Goal: Task Accomplishment & Management: Manage account settings

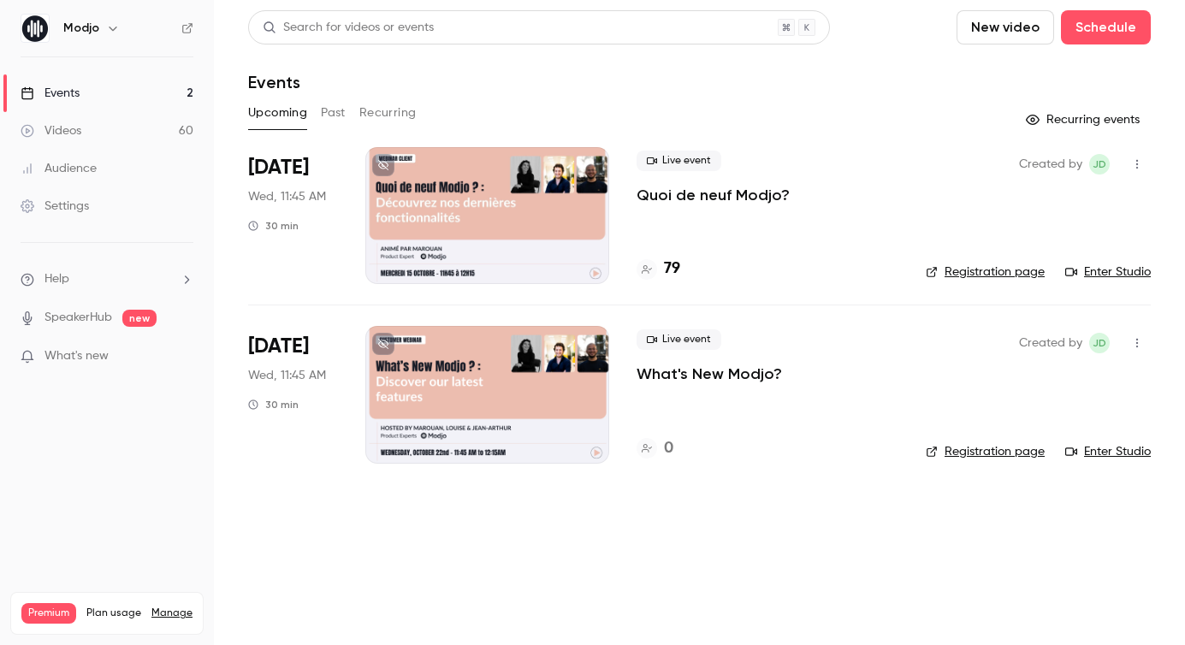
click at [461, 217] on div at bounding box center [487, 215] width 244 height 137
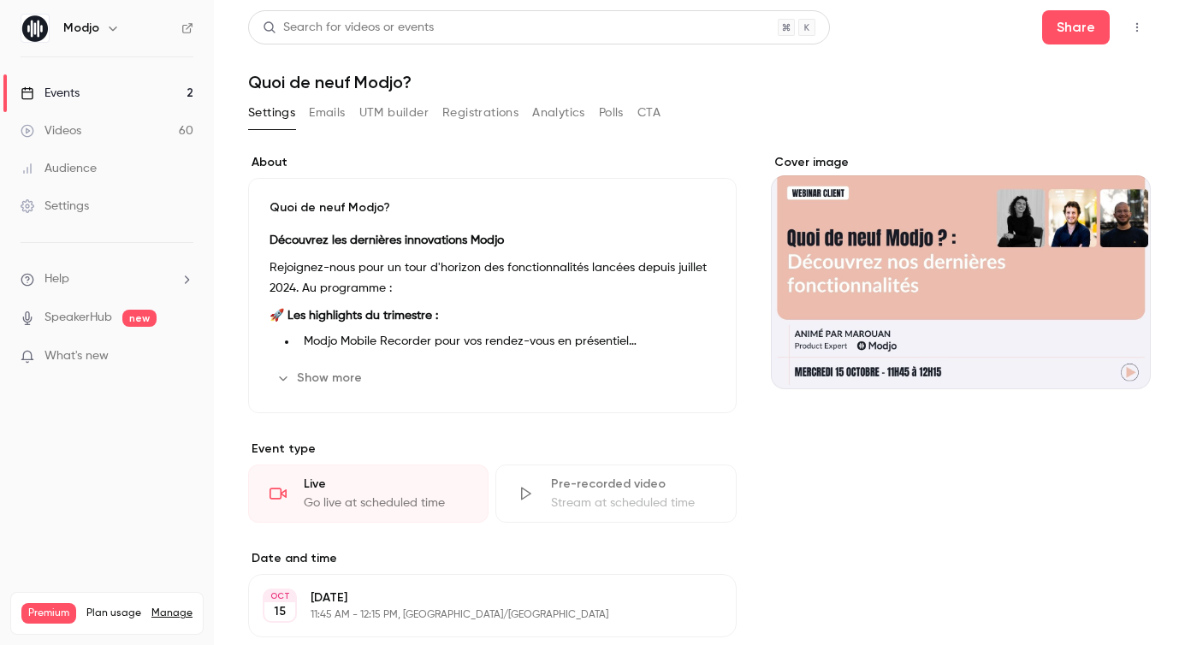
click at [466, 115] on button "Registrations" at bounding box center [480, 112] width 76 height 27
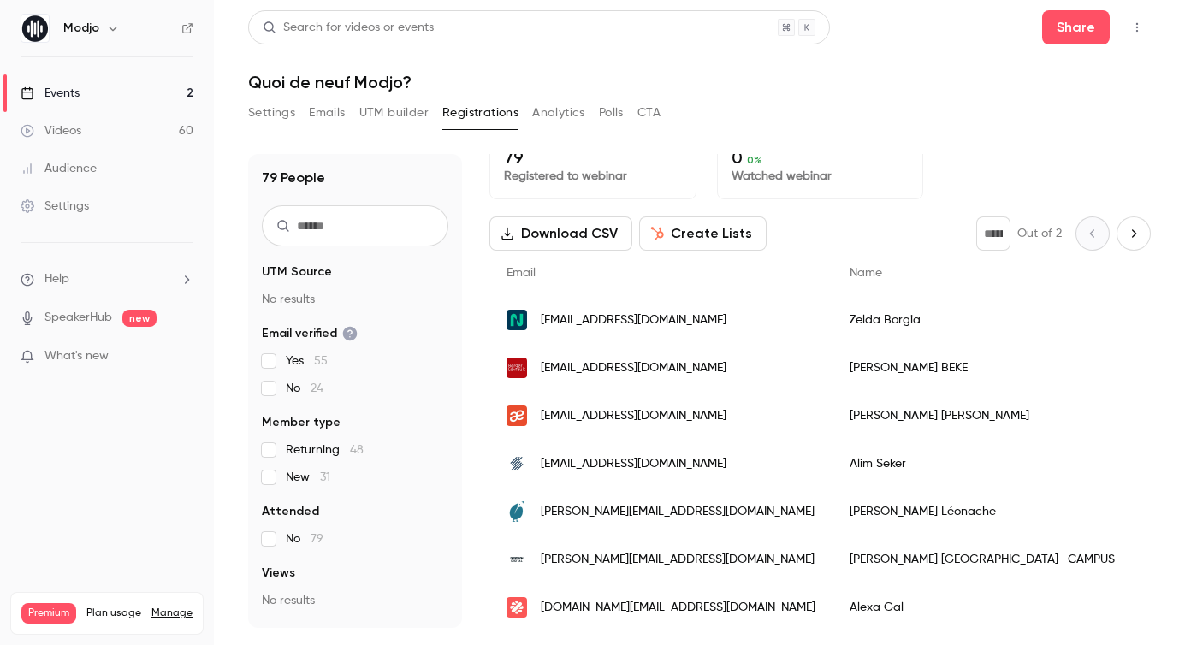
scroll to position [22, 0]
click at [695, 303] on div "[EMAIL_ADDRESS][DOMAIN_NAME]" at bounding box center [661, 319] width 343 height 48
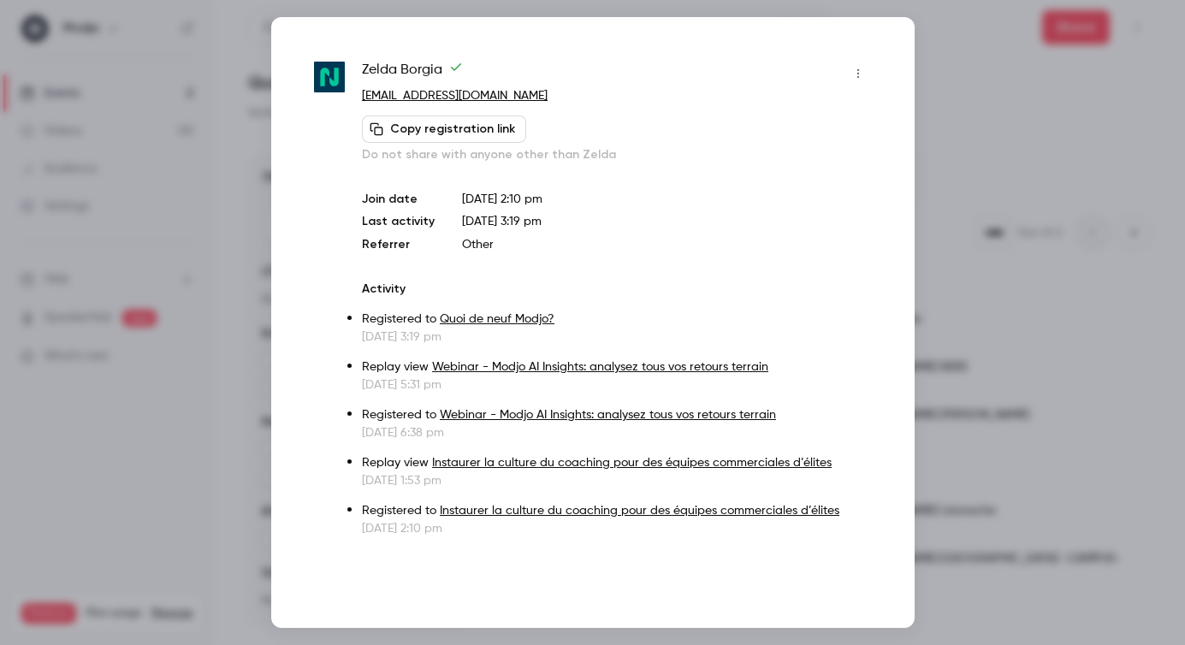
click at [852, 81] on button "button" at bounding box center [858, 73] width 27 height 27
click at [1017, 105] on div at bounding box center [592, 322] width 1185 height 645
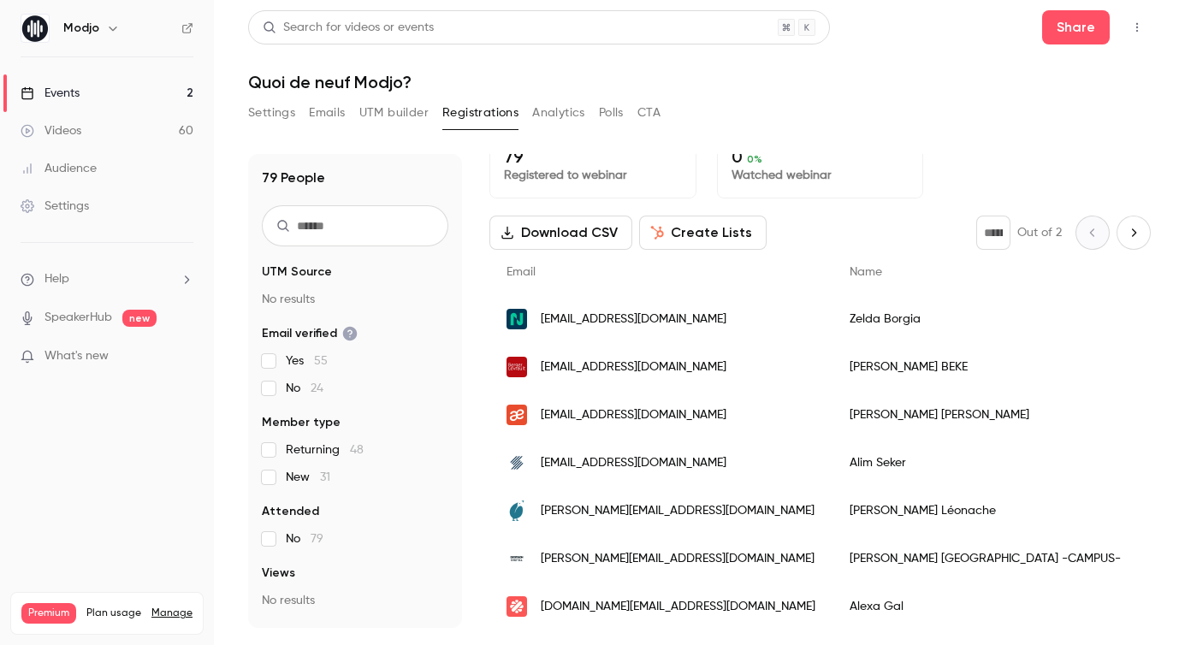
click at [354, 217] on input "text" at bounding box center [355, 225] width 187 height 41
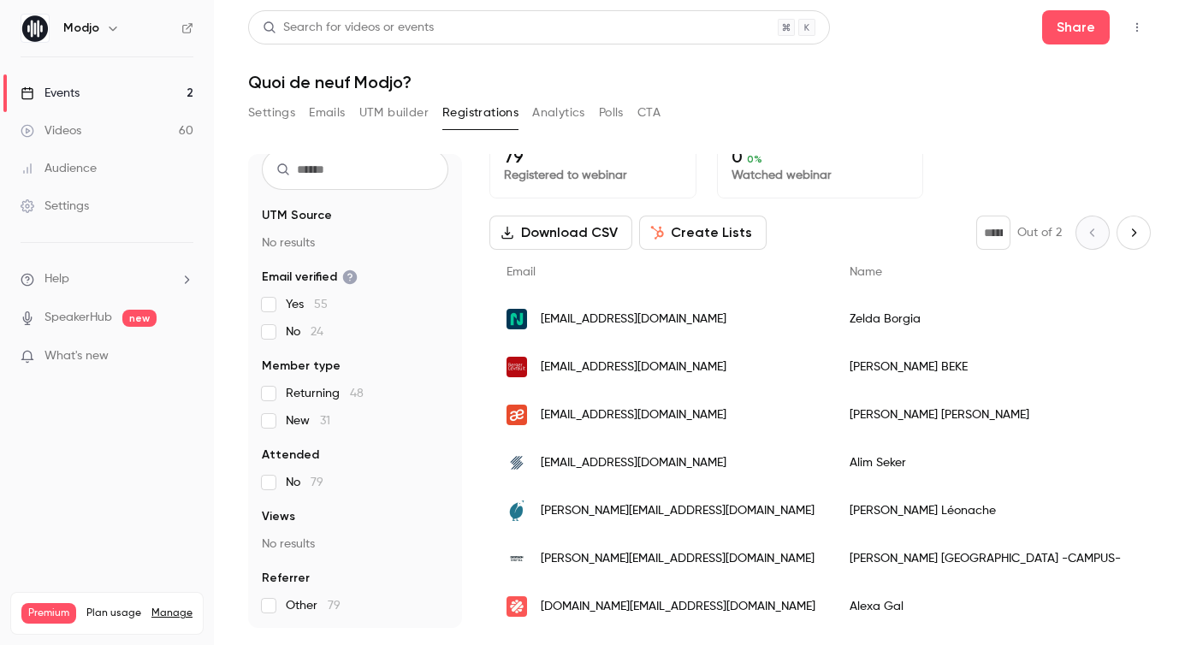
scroll to position [0, 0]
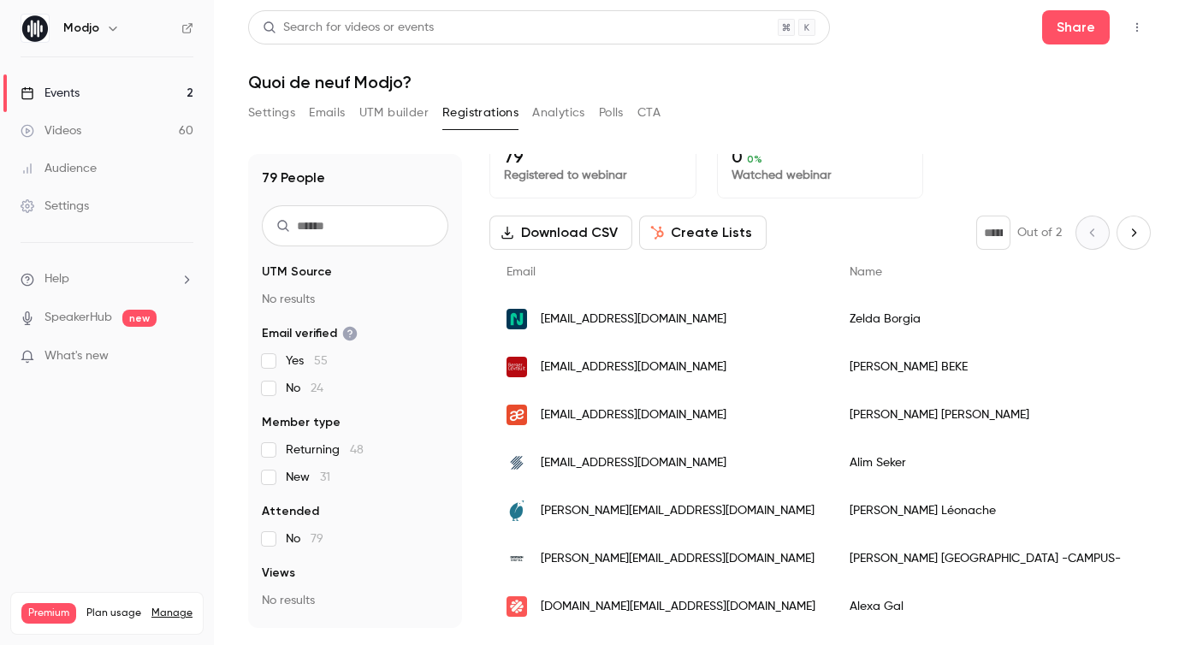
click at [950, 50] on header "Search for videos or events Share Quoi de neuf Modjo?" at bounding box center [699, 51] width 903 height 82
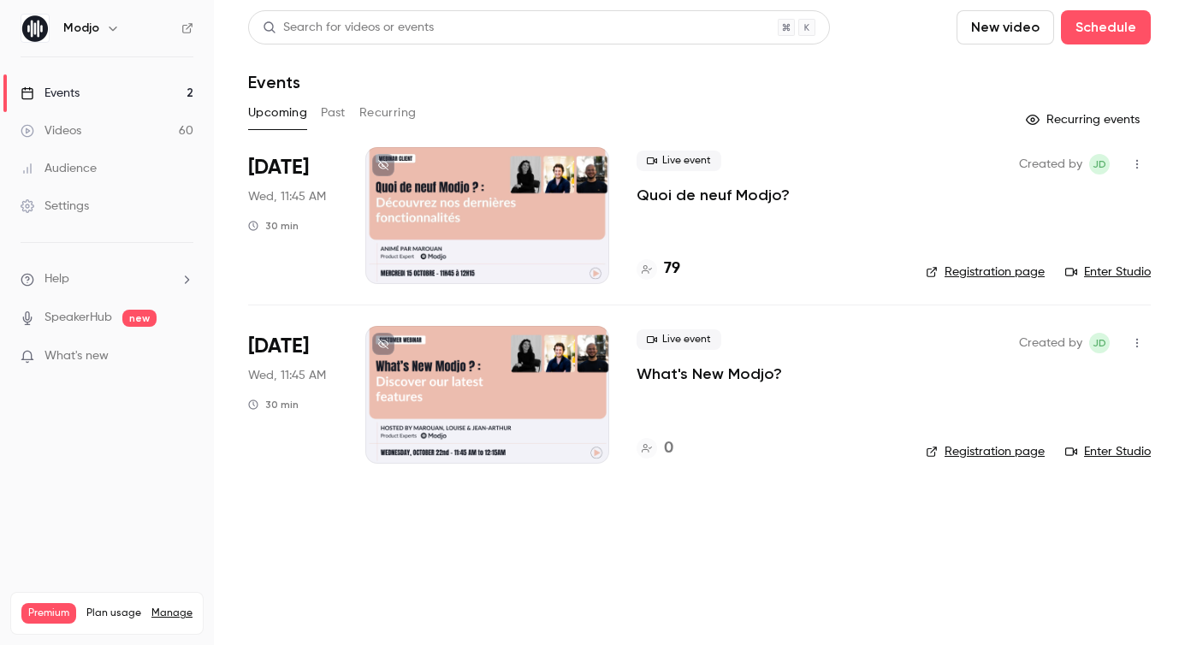
click at [507, 211] on div at bounding box center [487, 215] width 244 height 137
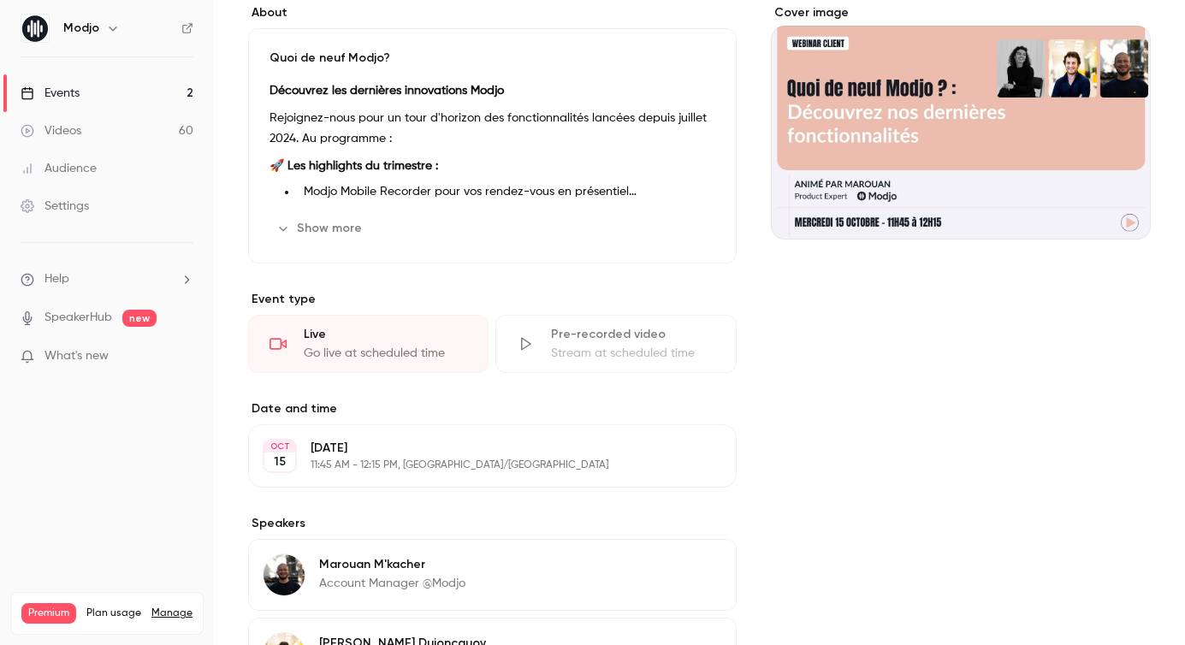
scroll to position [151, 0]
click at [308, 224] on button "Show more" at bounding box center [321, 227] width 103 height 27
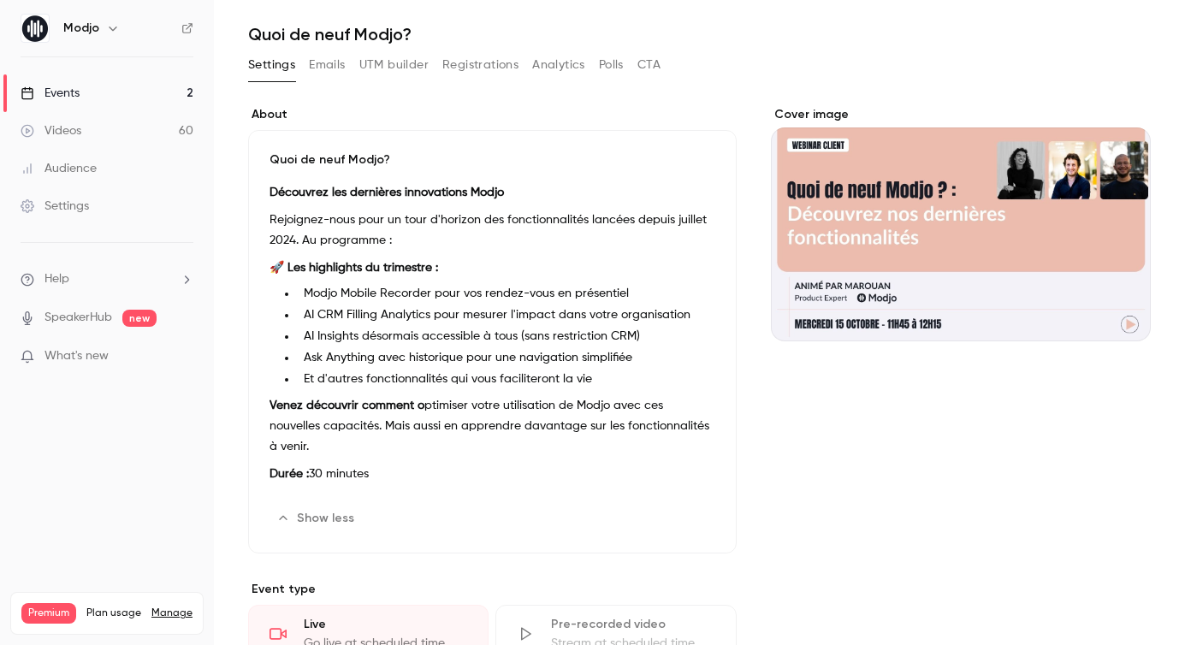
scroll to position [0, 0]
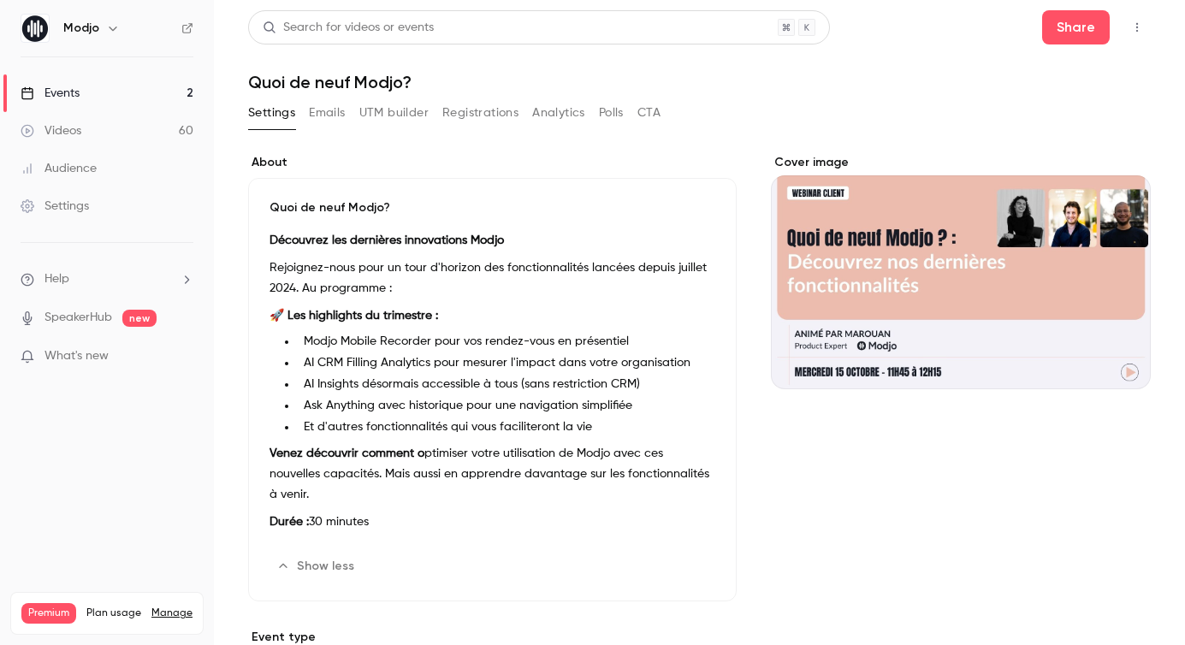
click at [567, 110] on button "Analytics" at bounding box center [558, 112] width 53 height 27
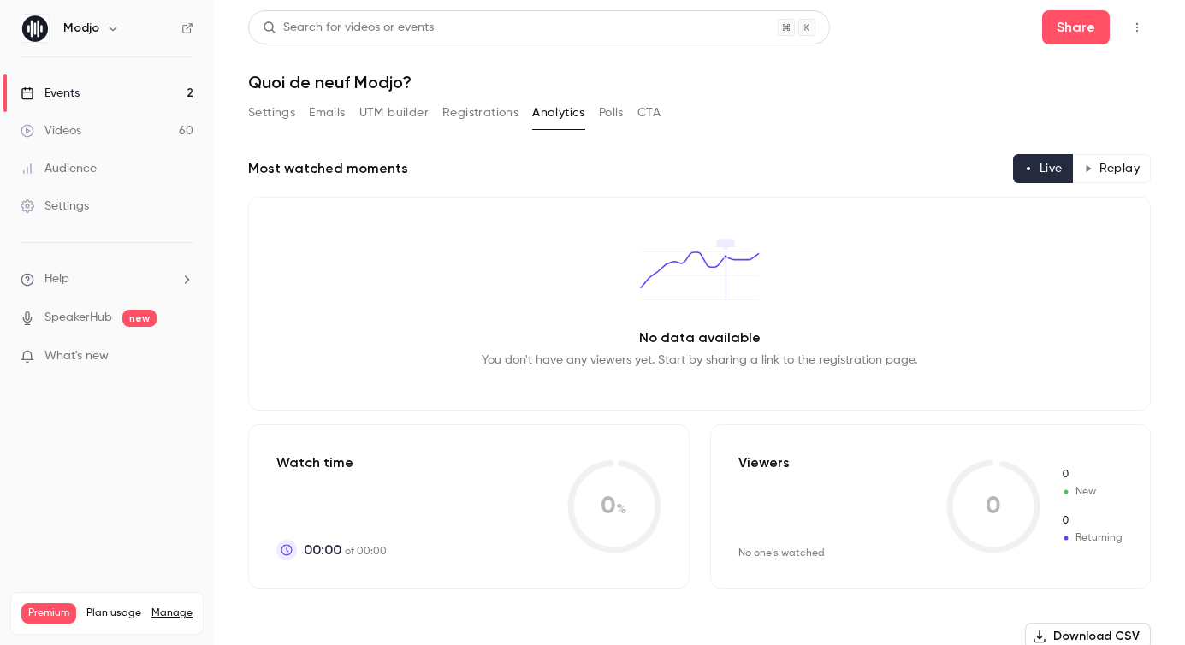
click at [407, 101] on button "UTM builder" at bounding box center [393, 112] width 69 height 27
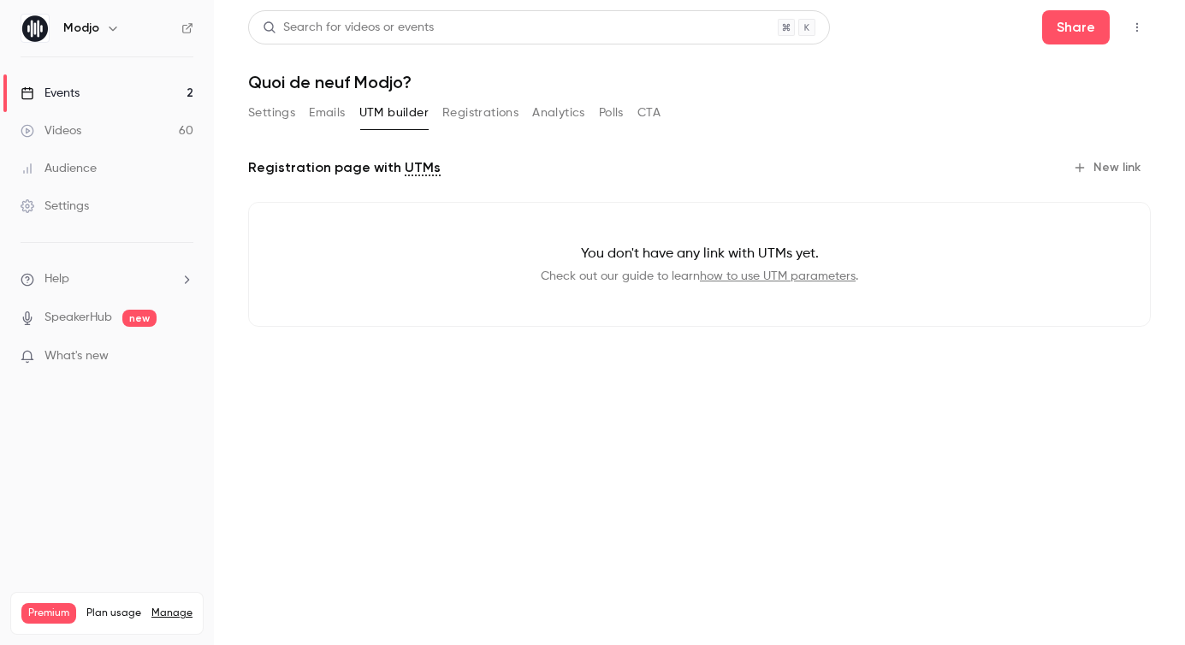
click at [325, 108] on button "Emails" at bounding box center [327, 112] width 36 height 27
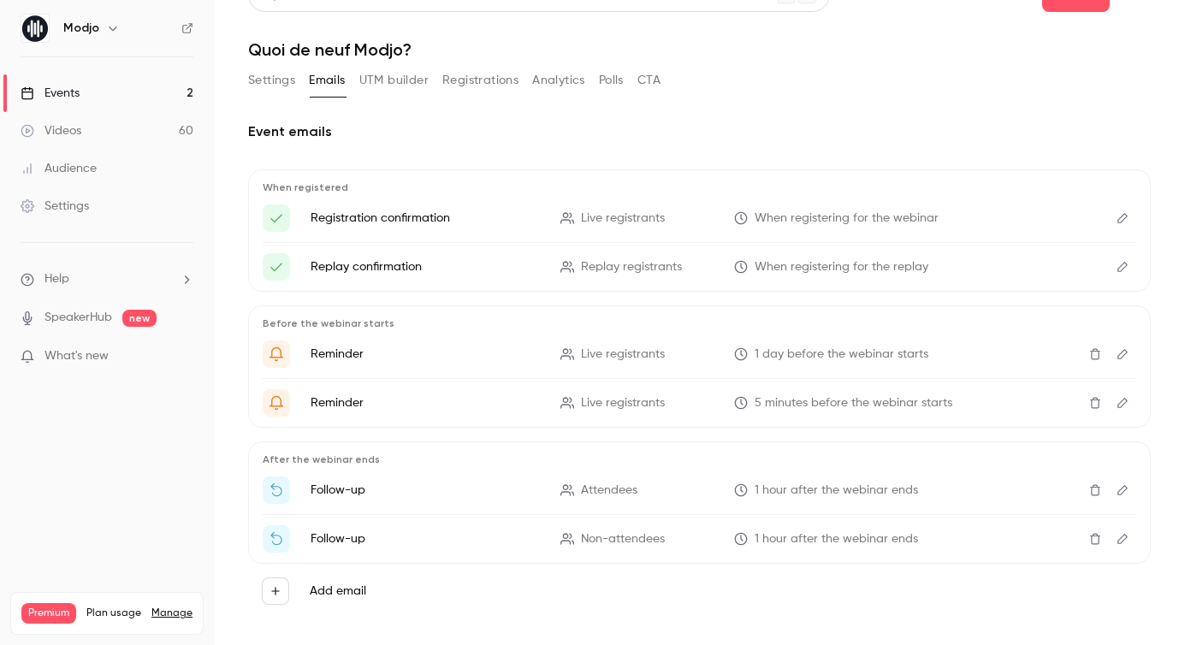
scroll to position [21, 0]
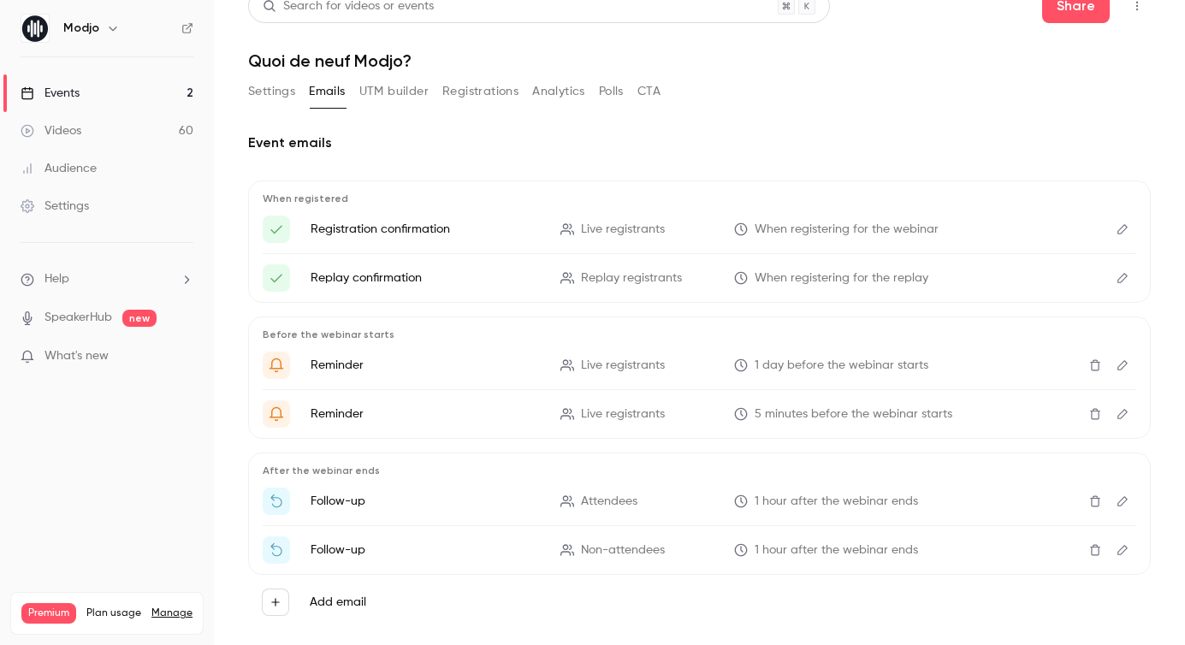
click at [572, 97] on button "Analytics" at bounding box center [558, 91] width 53 height 27
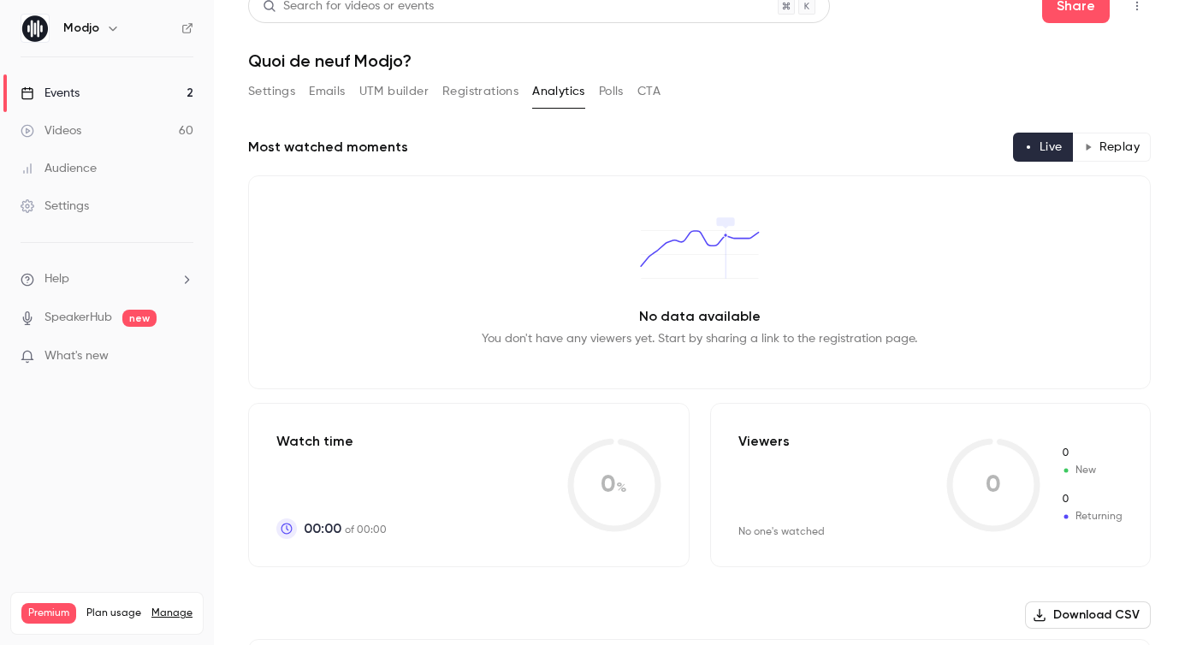
click at [616, 94] on button "Polls" at bounding box center [611, 91] width 25 height 27
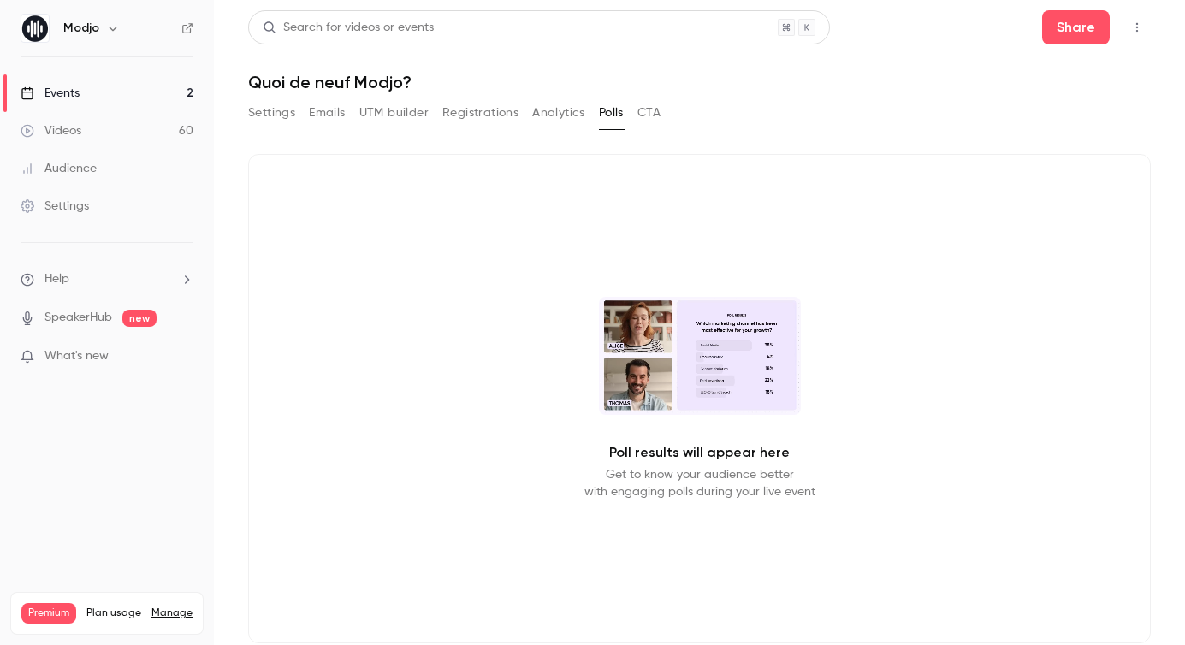
click at [647, 117] on button "CTA" at bounding box center [649, 112] width 23 height 27
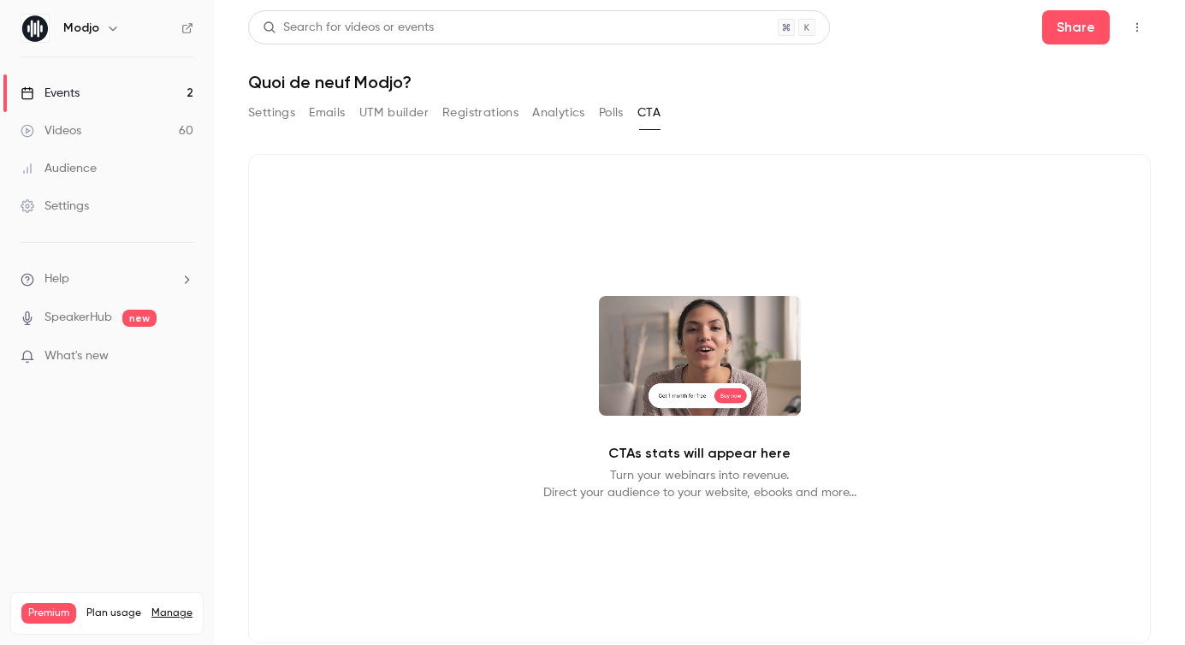
click at [467, 123] on button "Registrations" at bounding box center [480, 112] width 76 height 27
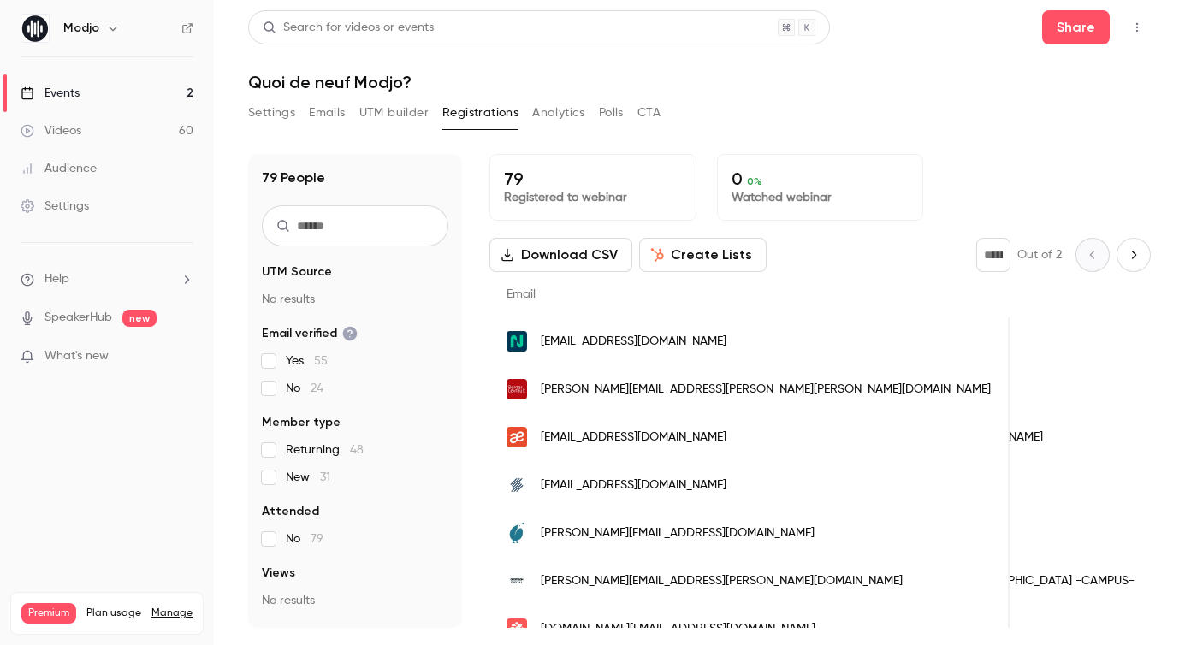
scroll to position [0, 157]
click at [703, 266] on button "Create Lists" at bounding box center [703, 255] width 128 height 34
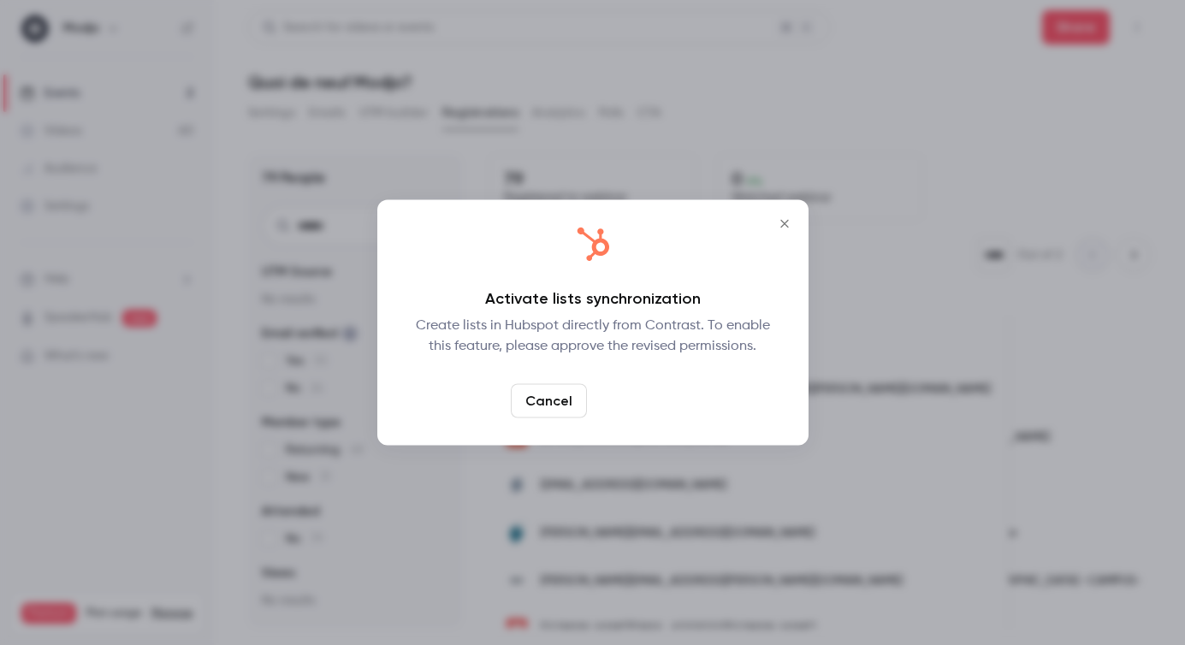
click at [651, 389] on link "Confirm" at bounding box center [634, 401] width 80 height 34
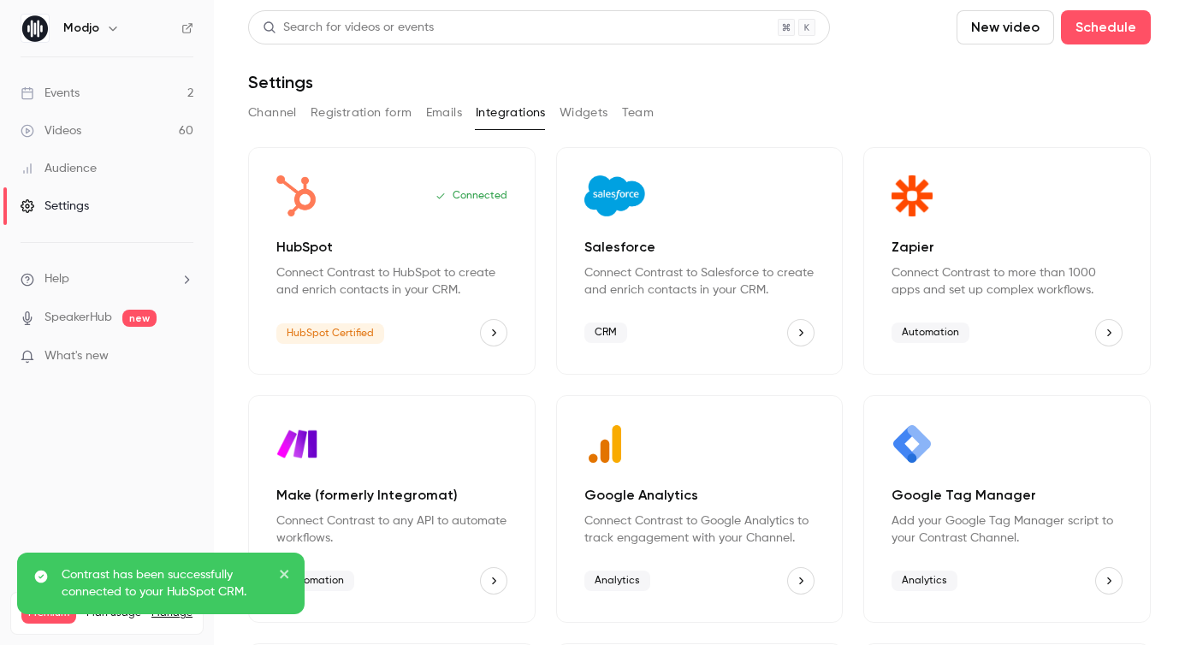
click at [497, 331] on icon "HubSpot" at bounding box center [494, 333] width 12 height 12
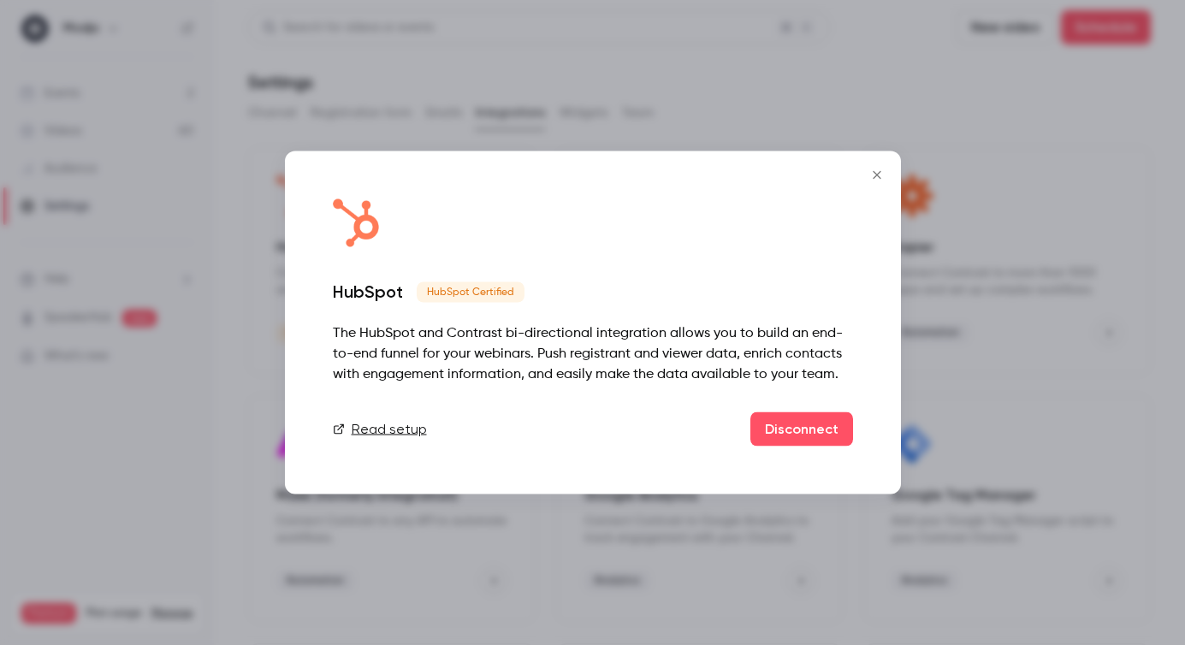
click at [879, 171] on icon "Close" at bounding box center [877, 176] width 21 height 14
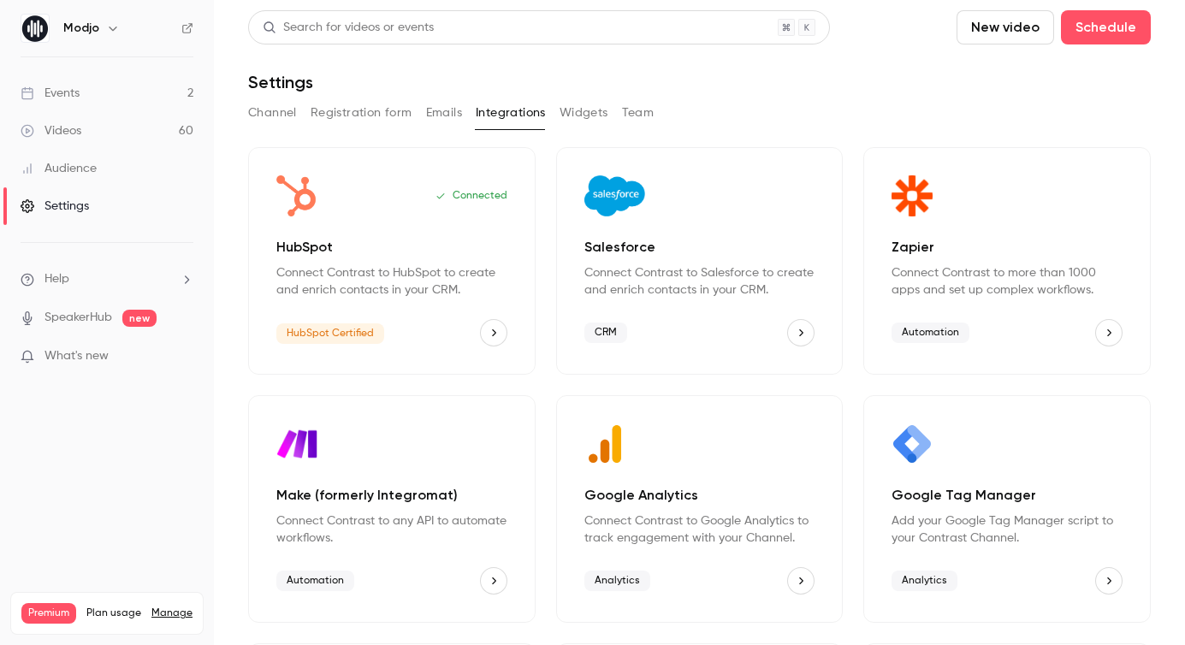
click at [107, 95] on link "Events 2" at bounding box center [107, 93] width 214 height 38
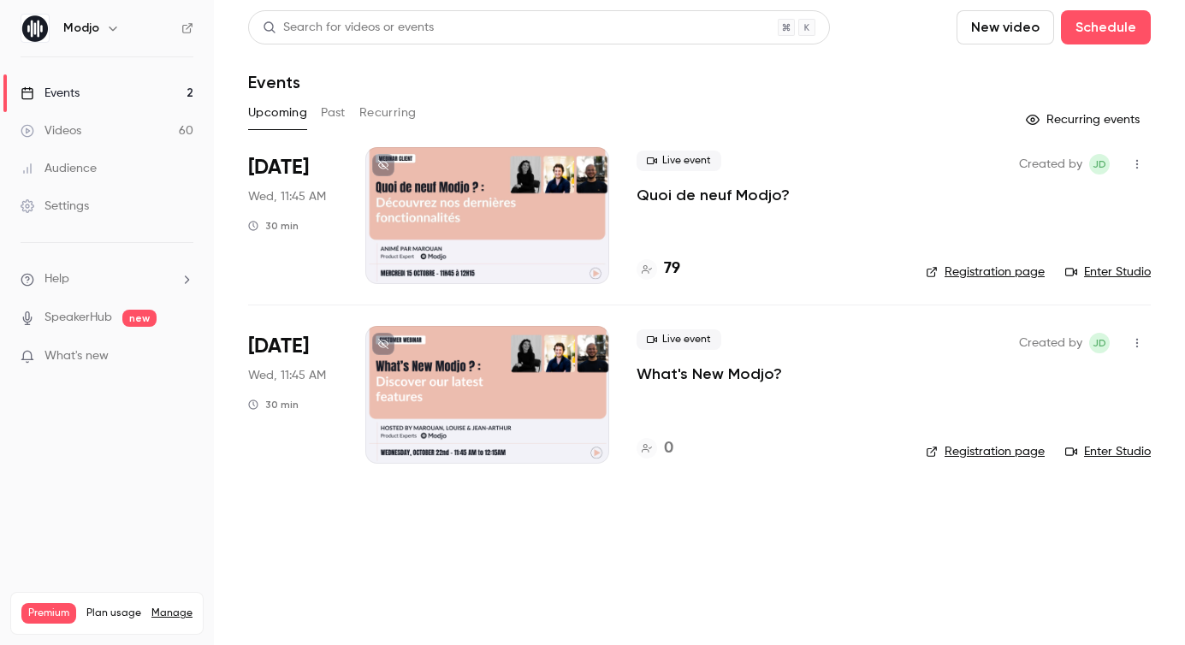
click at [385, 193] on div at bounding box center [487, 215] width 244 height 137
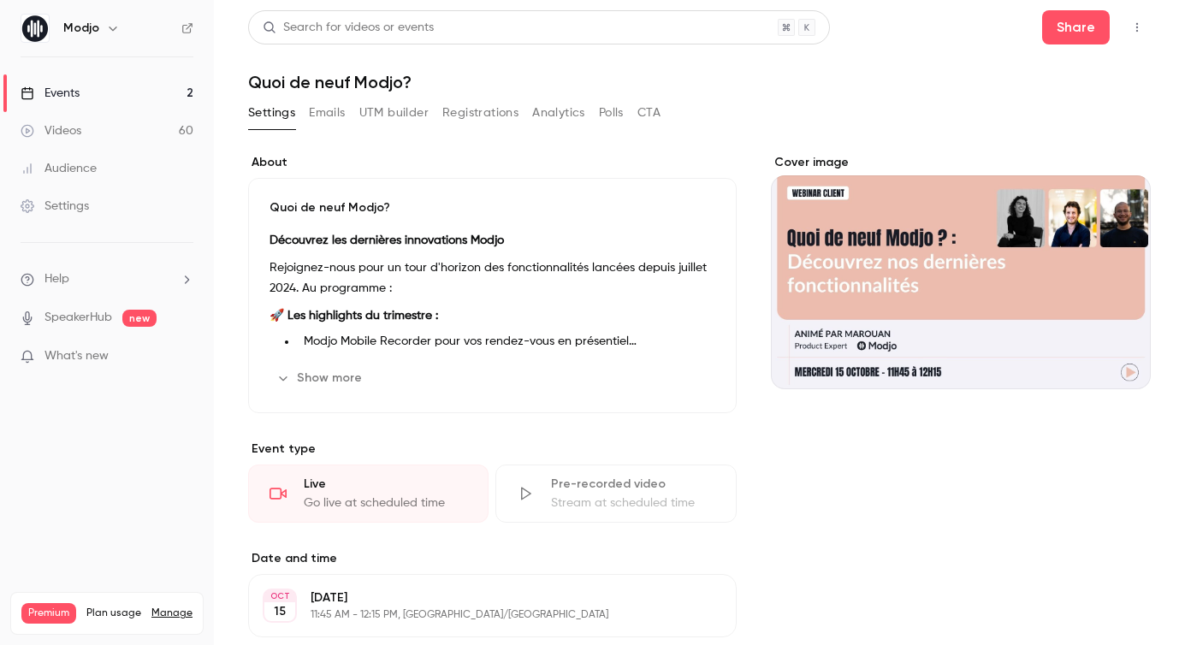
click at [483, 120] on button "Registrations" at bounding box center [480, 112] width 76 height 27
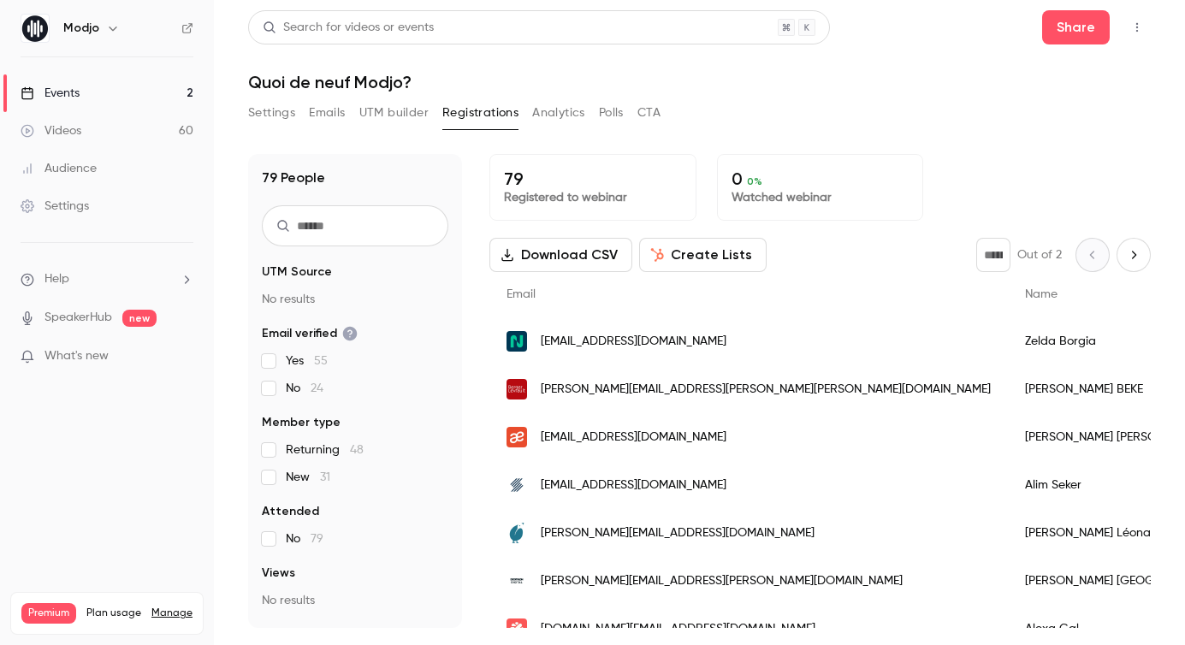
click at [697, 245] on button "Create Lists" at bounding box center [703, 255] width 128 height 34
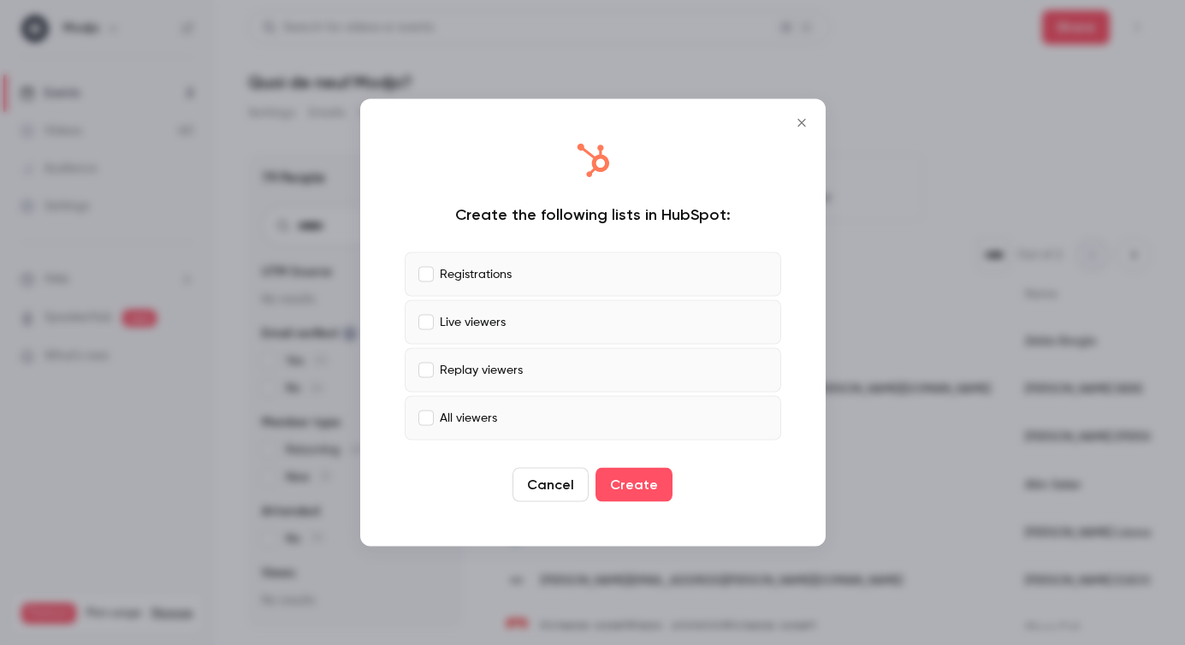
click at [516, 319] on label "Live viewers" at bounding box center [593, 322] width 377 height 45
click at [512, 364] on p "Replay viewers" at bounding box center [481, 370] width 83 height 18
click at [512, 407] on label "All viewers" at bounding box center [593, 418] width 377 height 45
click at [547, 475] on button "Cancel" at bounding box center [551, 485] width 76 height 34
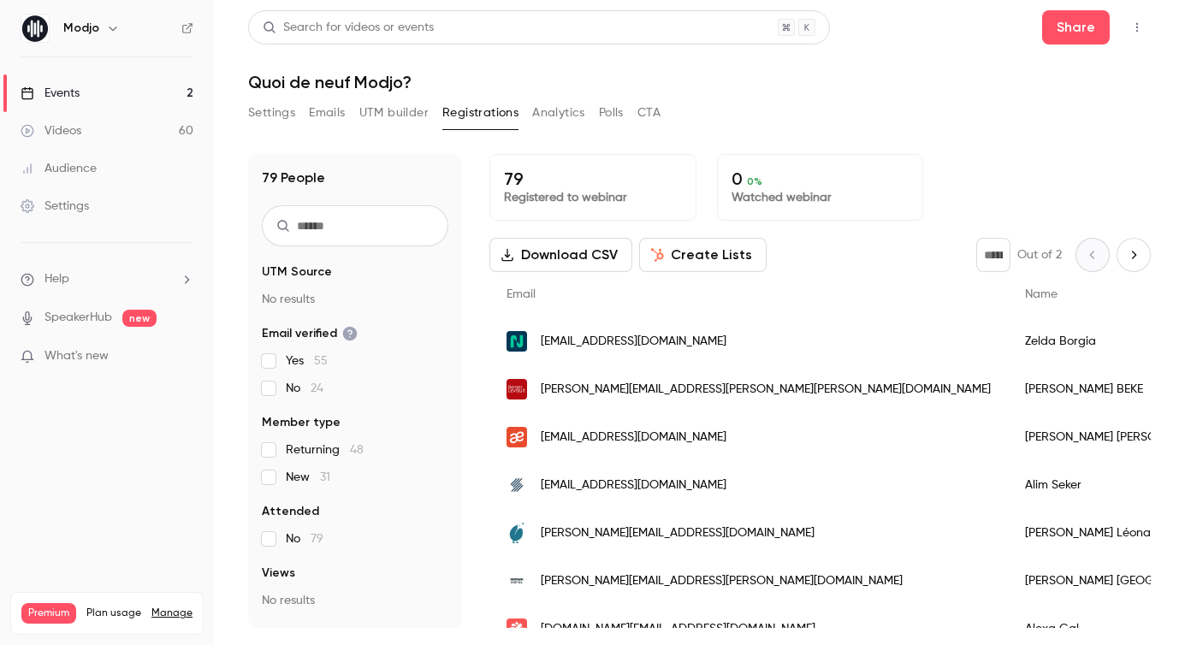
click at [384, 113] on button "UTM builder" at bounding box center [393, 112] width 69 height 27
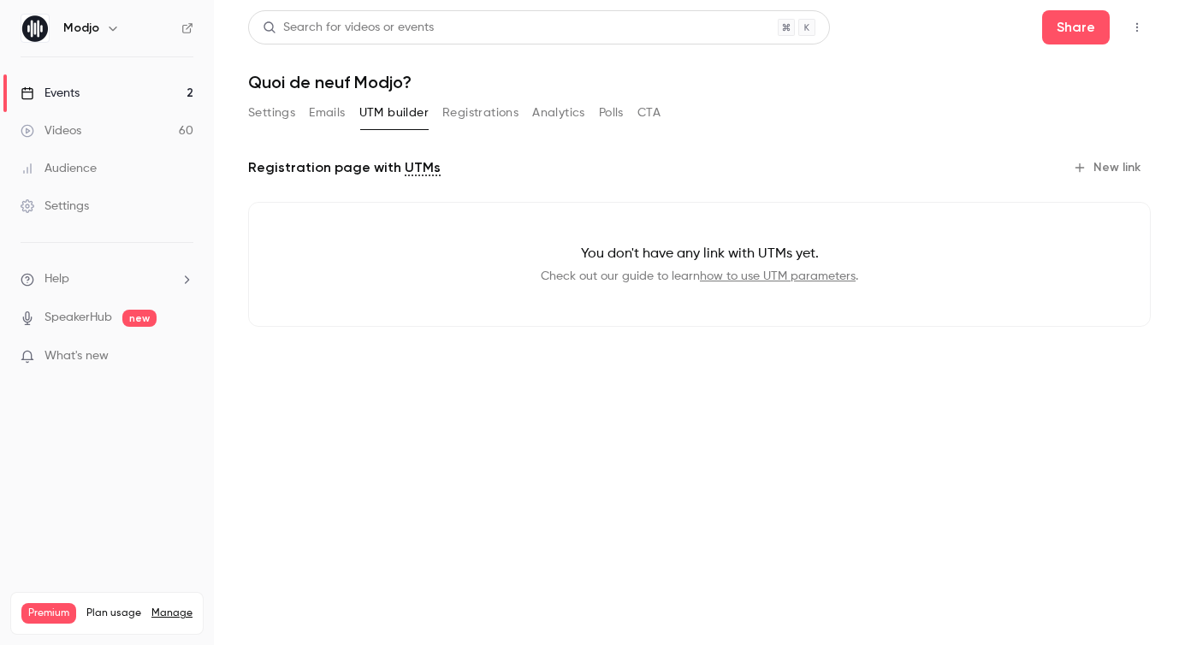
click at [1101, 172] on button "New link" at bounding box center [1108, 167] width 85 height 27
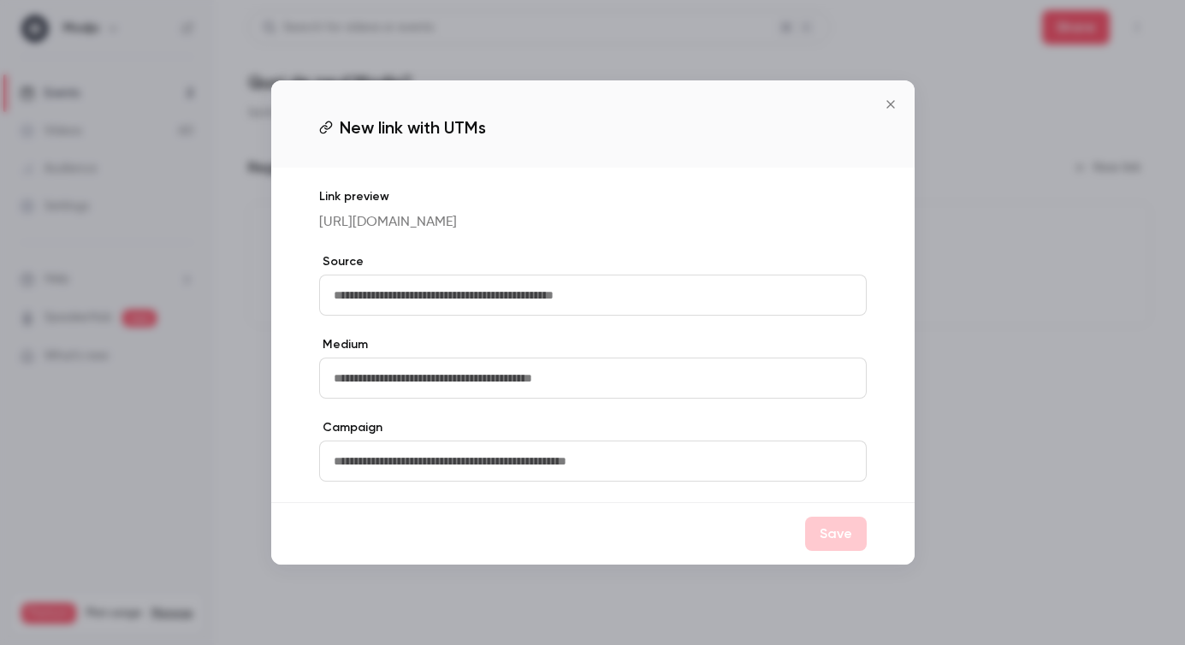
click at [609, 302] on input "text" at bounding box center [593, 295] width 548 height 41
type input "*******"
click at [507, 398] on input "text" at bounding box center [593, 378] width 548 height 41
click at [894, 98] on icon "Close" at bounding box center [891, 105] width 21 height 14
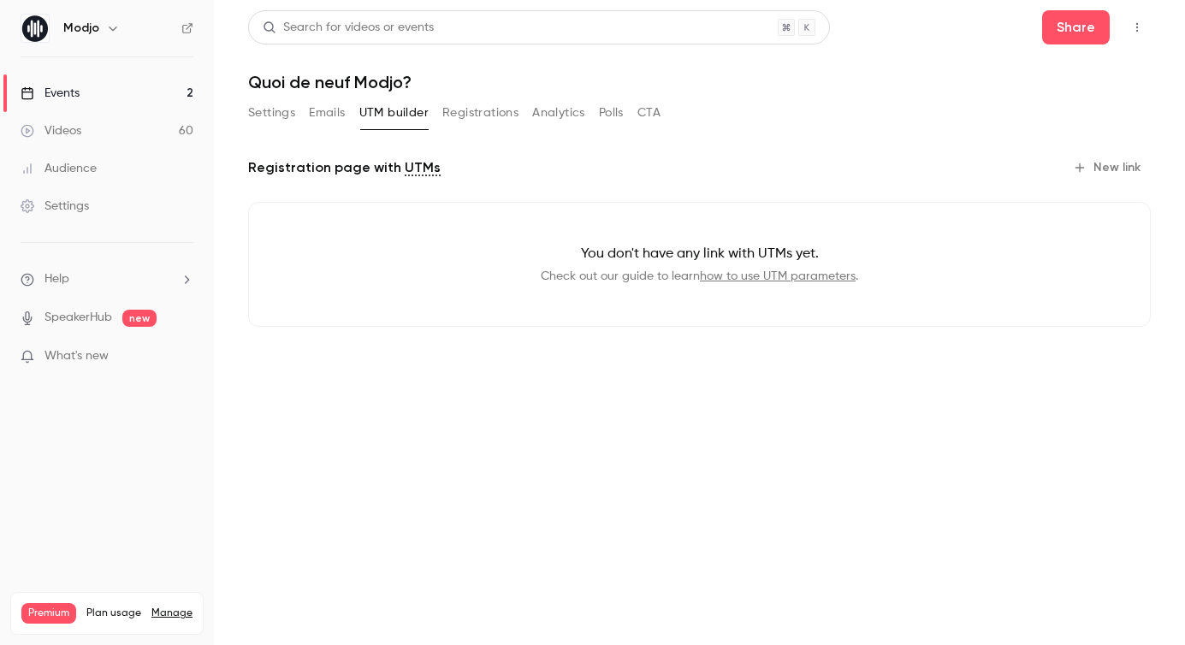
click at [461, 117] on button "Registrations" at bounding box center [480, 112] width 76 height 27
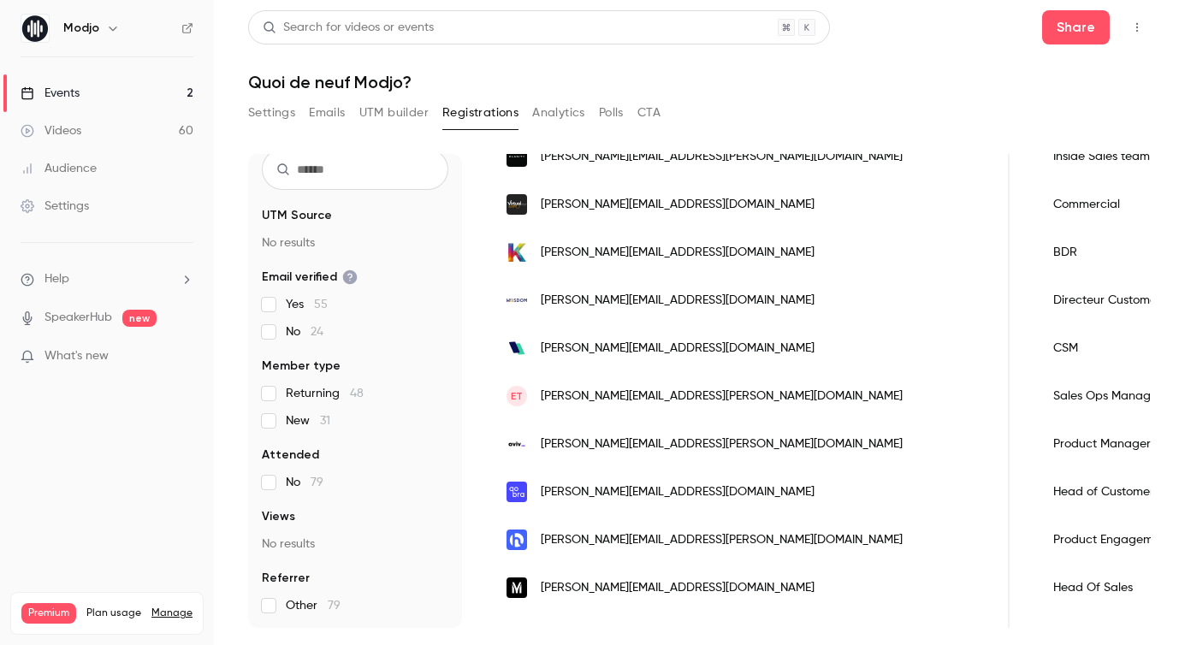
scroll to position [0, 633]
